Goal: Transaction & Acquisition: Purchase product/service

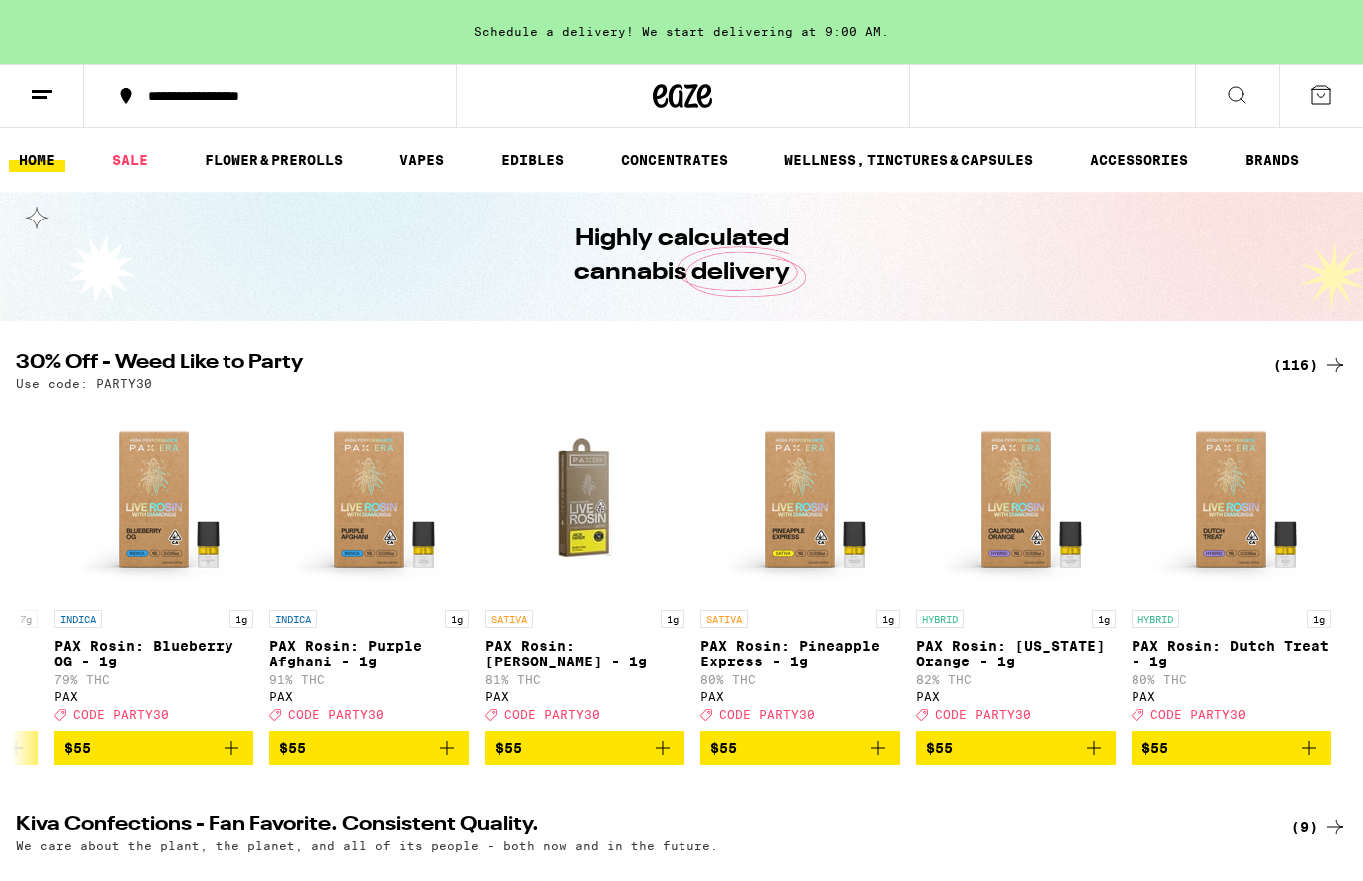
click at [534, 164] on link "EDIBLES" at bounding box center [532, 160] width 83 height 24
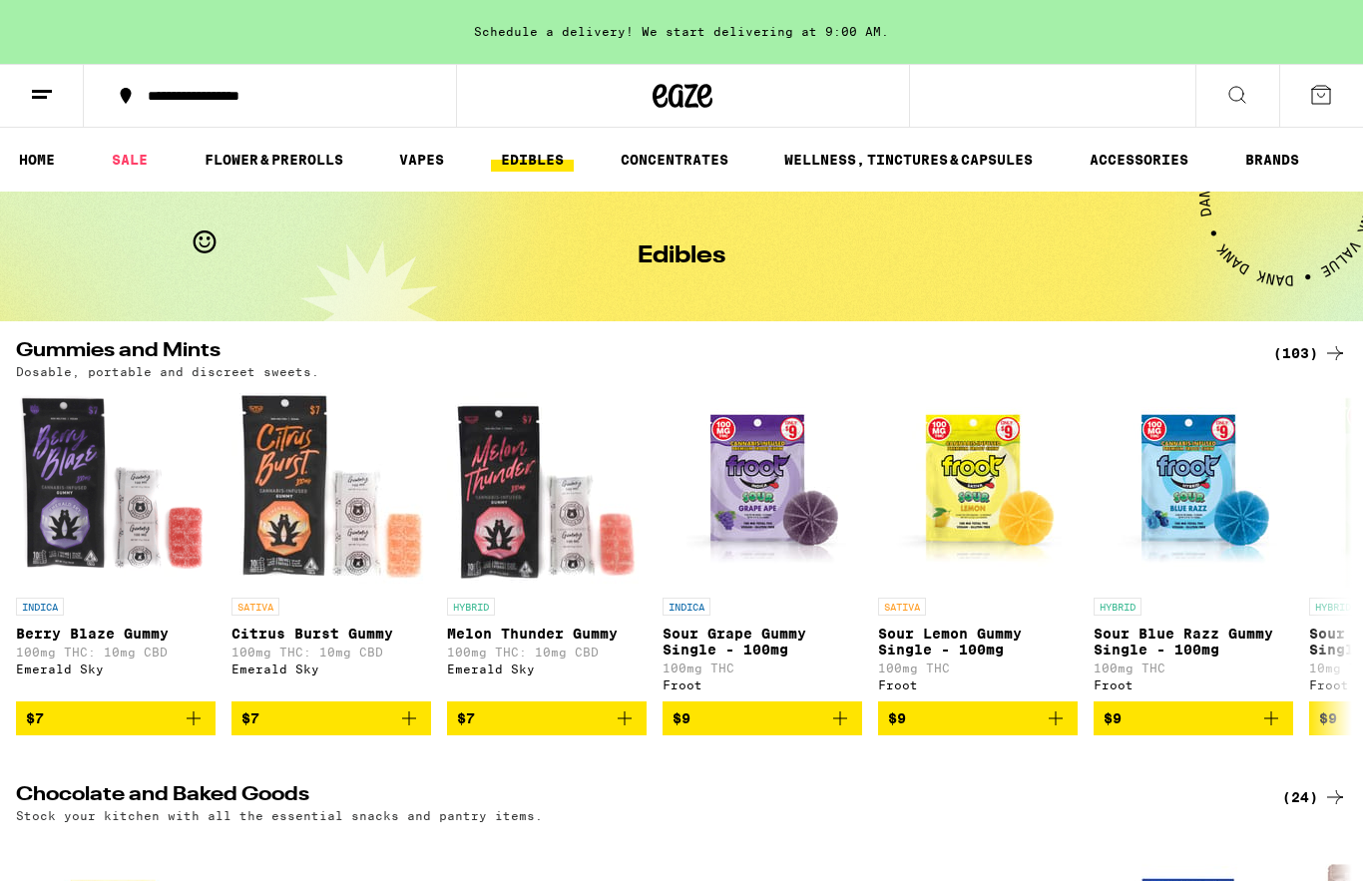
click at [141, 159] on link "SALE" at bounding box center [130, 160] width 56 height 24
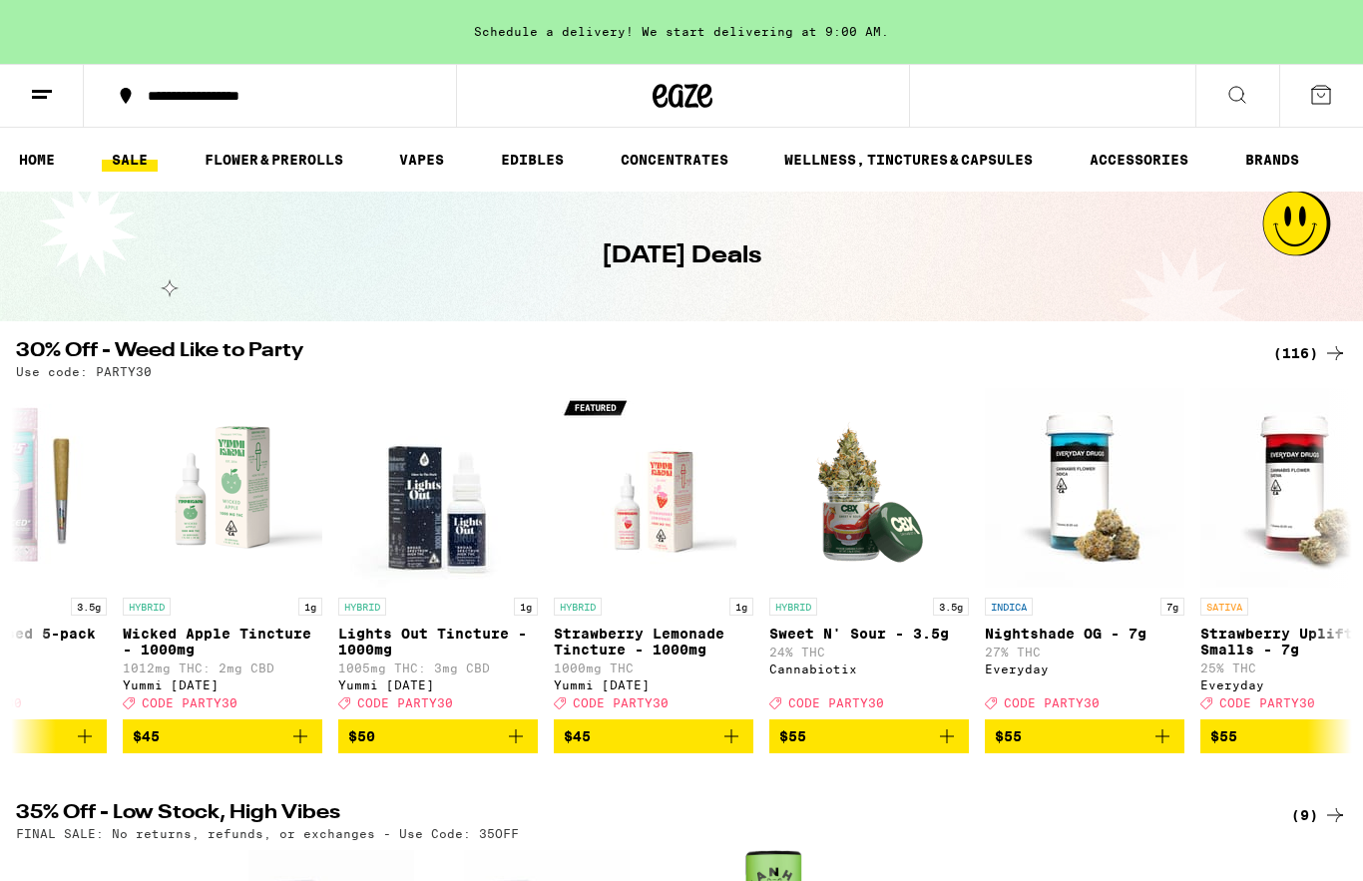
scroll to position [0, 22093]
click at [919, 0] on div "Schedule a delivery! We start delivering at 9:00 AM." at bounding box center [681, 32] width 1363 height 64
